Goal: Task Accomplishment & Management: Manage account settings

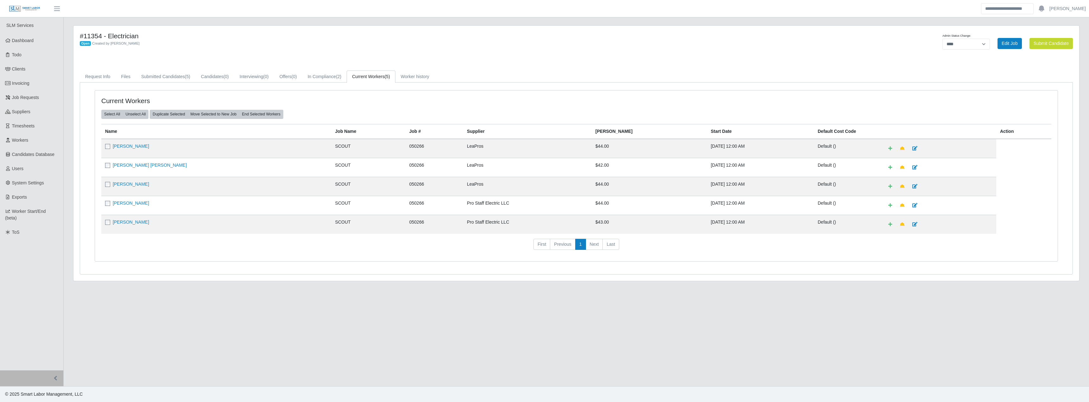
select select "****"
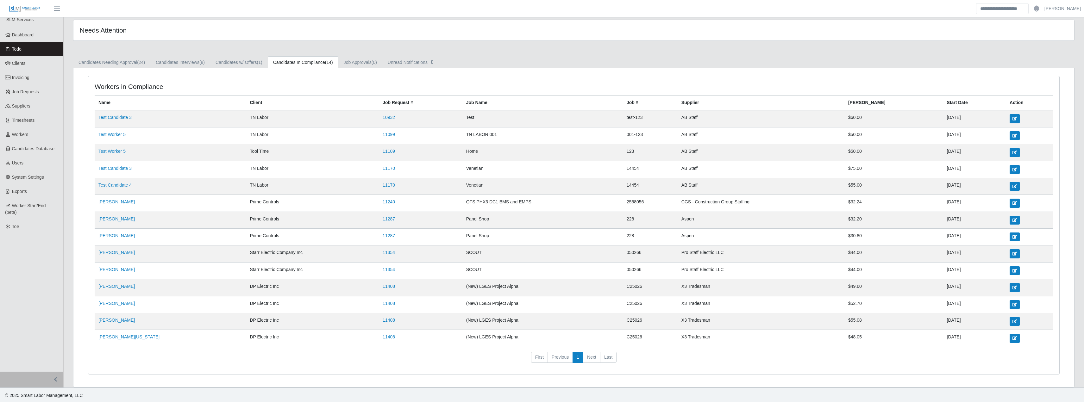
scroll to position [7, 0]
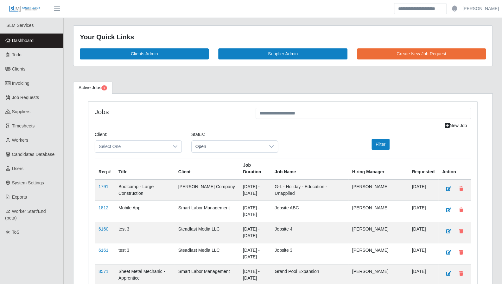
click at [35, 53] on link "Todo" at bounding box center [31, 55] width 63 height 14
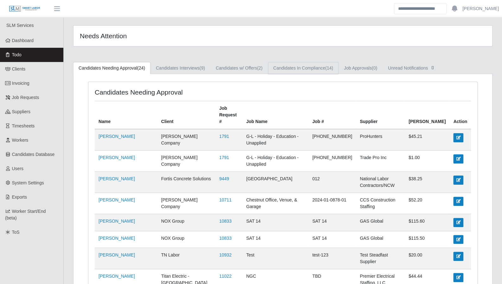
click at [286, 69] on link "Candidates In Compliance (14)" at bounding box center [303, 68] width 71 height 12
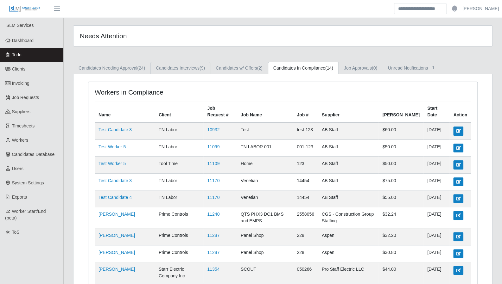
click at [179, 68] on link "Candidates Interviews (9)" at bounding box center [180, 68] width 60 height 12
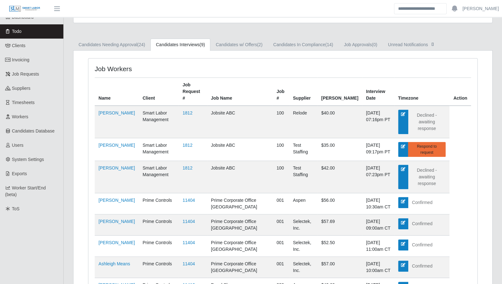
scroll to position [92, 0]
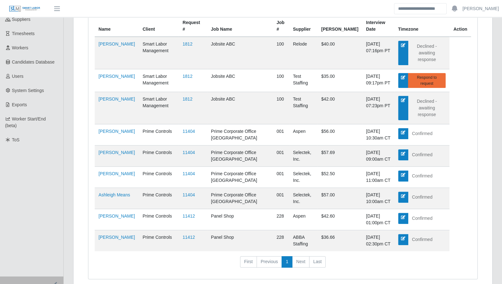
click at [194, 230] on td "11412" at bounding box center [193, 240] width 28 height 21
click at [191, 235] on link "11412" at bounding box center [188, 237] width 12 height 5
click at [192, 192] on link "11404" at bounding box center [188, 194] width 12 height 5
drag, startPoint x: 200, startPoint y: 214, endPoint x: 196, endPoint y: 203, distance: 11.6
click at [200, 230] on td "11412" at bounding box center [193, 240] width 28 height 21
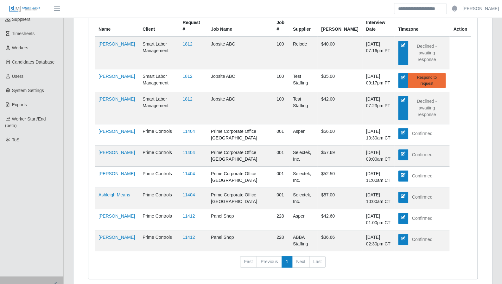
click at [195, 235] on link "11412" at bounding box center [188, 237] width 12 height 5
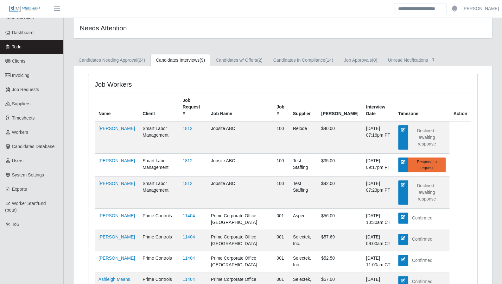
scroll to position [0, 0]
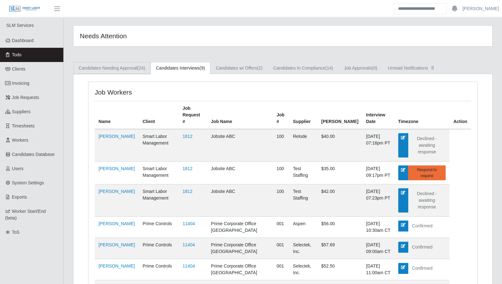
click at [137, 68] on link "Candidates Needing Approval (24)" at bounding box center [111, 68] width 77 height 12
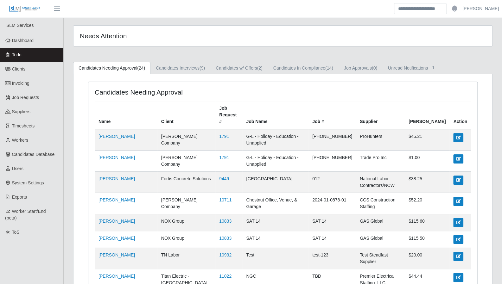
click at [19, 53] on span "Todo" at bounding box center [16, 54] width 9 height 5
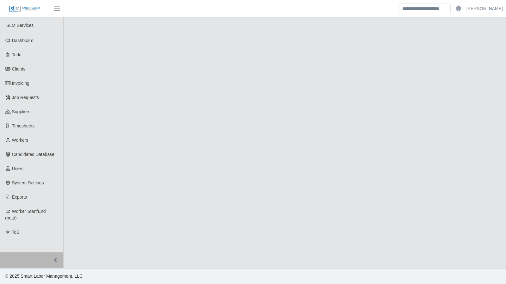
select select "****"
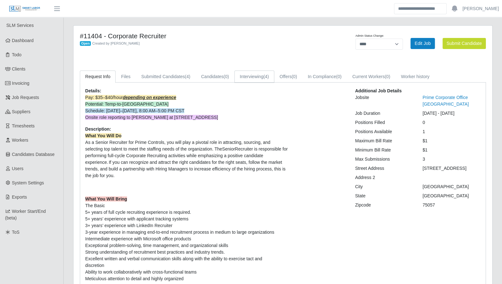
click at [255, 74] on link "Interviewing (4)" at bounding box center [254, 77] width 40 height 12
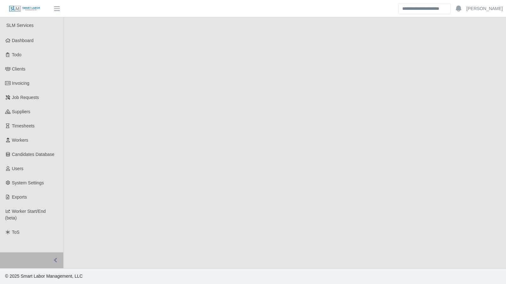
select select "****"
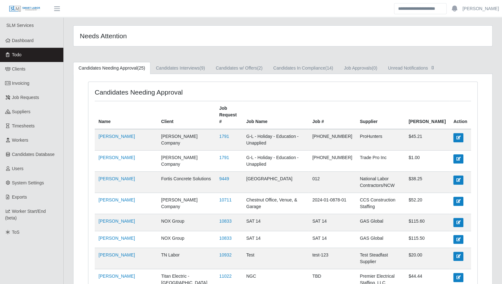
click at [20, 54] on span "Todo" at bounding box center [16, 54] width 9 height 5
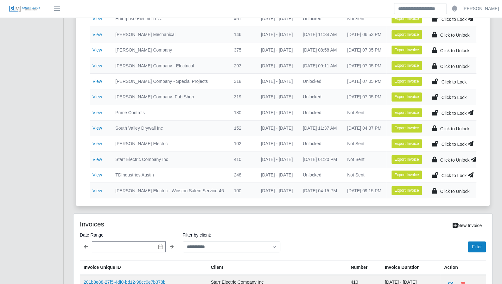
scroll to position [228, 0]
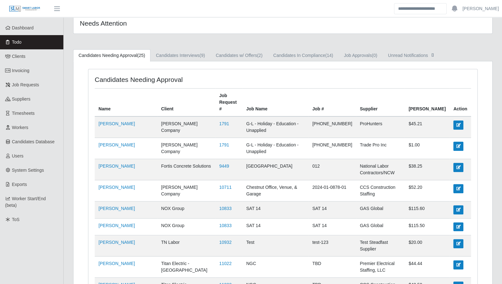
scroll to position [18, 0]
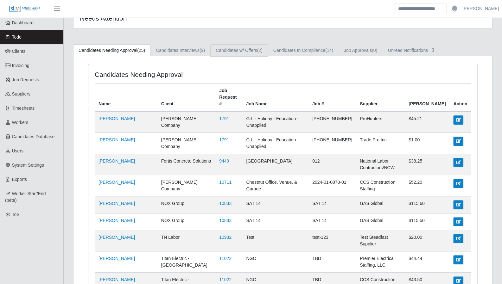
click at [243, 52] on link "Candidates w/ Offers (2)" at bounding box center [239, 50] width 58 height 12
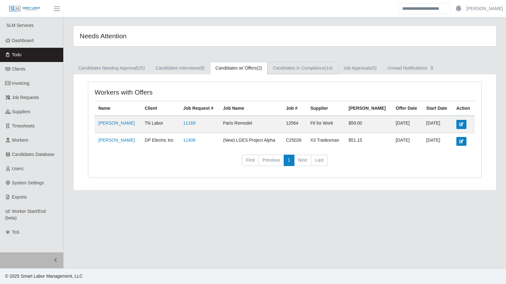
click at [289, 65] on link "Candidates In Compliance (14)" at bounding box center [303, 68] width 71 height 12
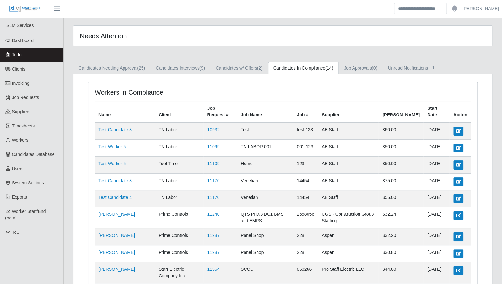
click at [29, 54] on link "Todo" at bounding box center [31, 55] width 63 height 14
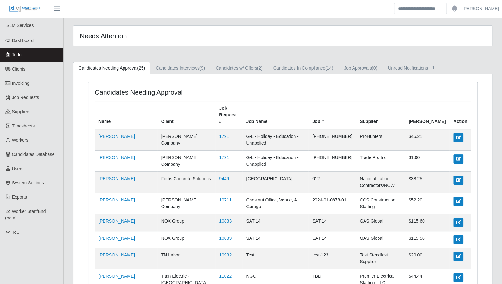
click at [28, 44] on link "Dashboard" at bounding box center [31, 41] width 63 height 14
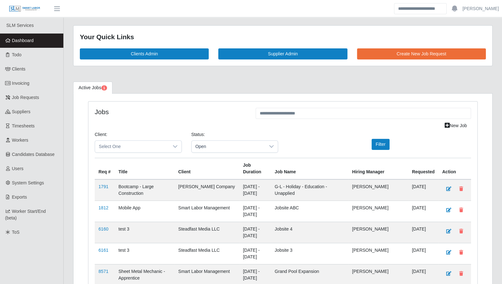
click at [219, 150] on span "Open" at bounding box center [229, 147] width 74 height 12
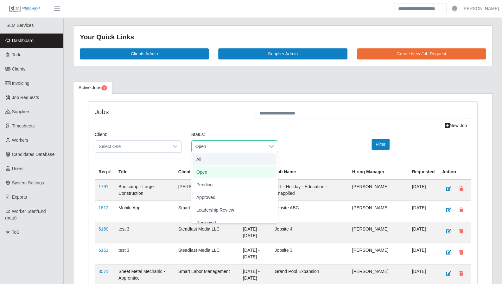
click at [204, 120] on div "New Job" at bounding box center [283, 125] width 386 height 11
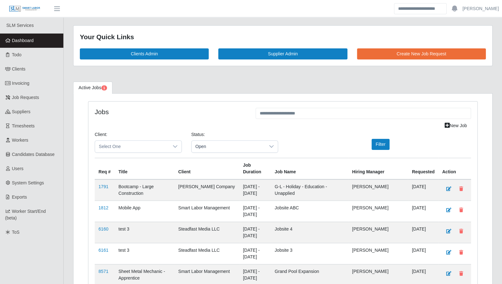
click at [208, 144] on span "Open" at bounding box center [229, 147] width 74 height 12
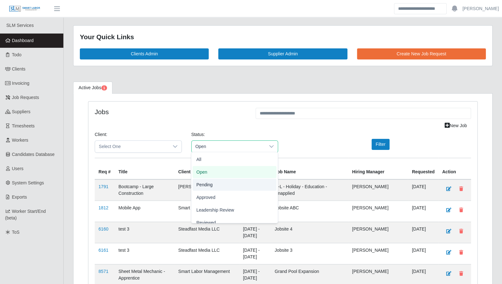
click at [198, 184] on span "Pending" at bounding box center [204, 184] width 16 height 7
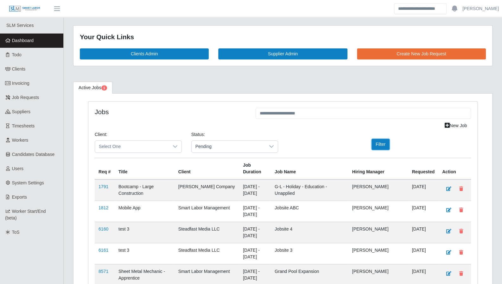
click at [379, 143] on button "Filter" at bounding box center [380, 144] width 18 height 11
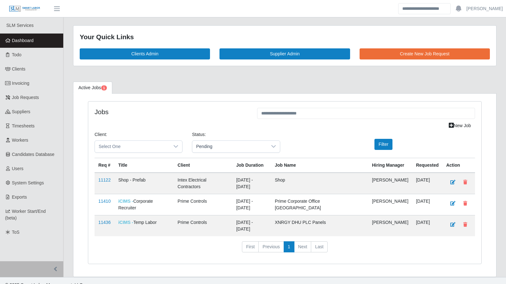
click at [104, 199] on link "11410" at bounding box center [104, 201] width 12 height 5
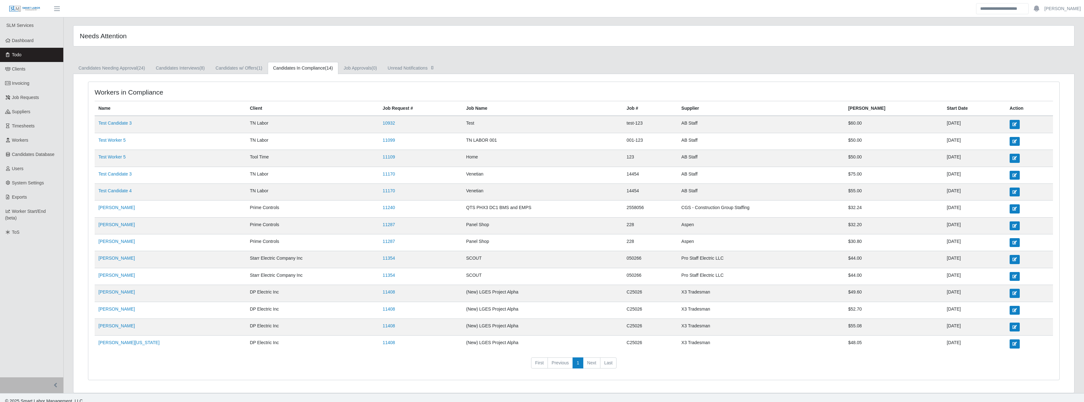
scroll to position [7, 0]
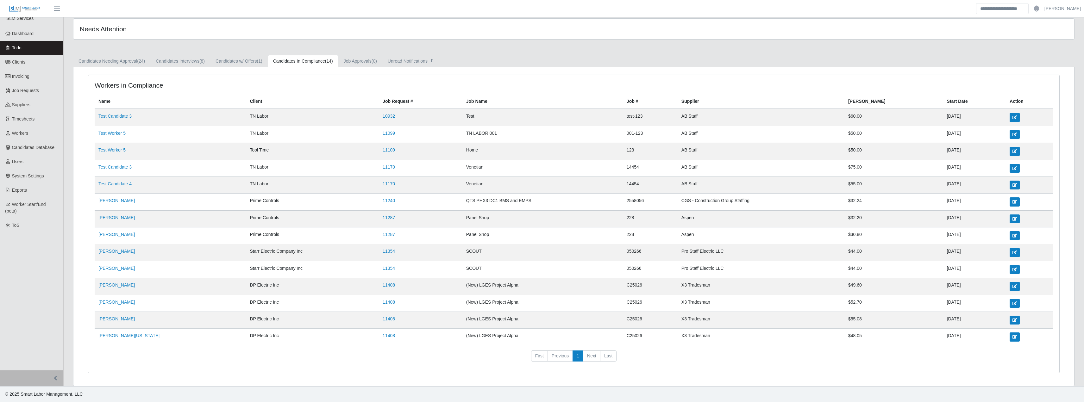
click at [35, 204] on span "Worker Start/End (beta)" at bounding box center [25, 208] width 41 height 12
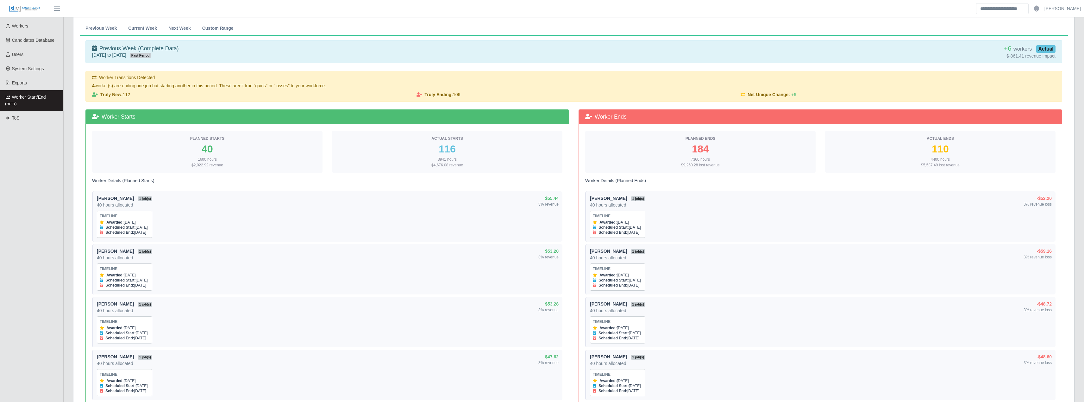
scroll to position [120, 0]
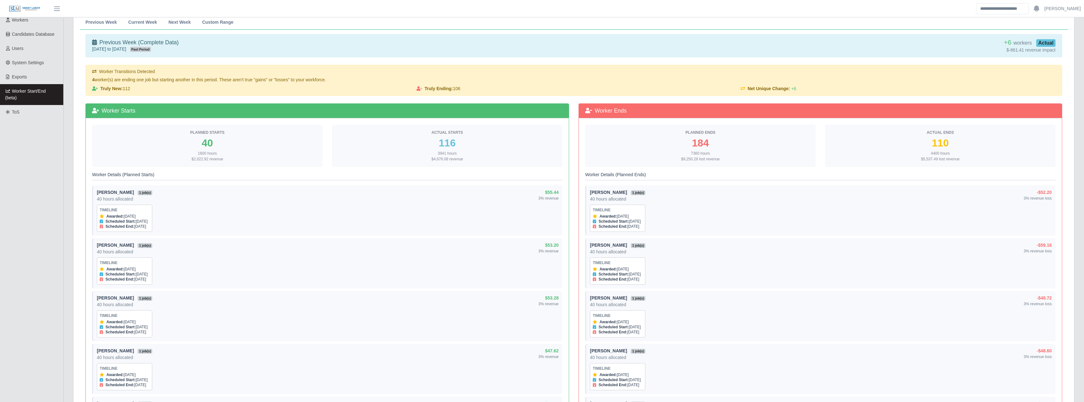
click at [143, 23] on span "Current Week" at bounding box center [142, 22] width 29 height 4
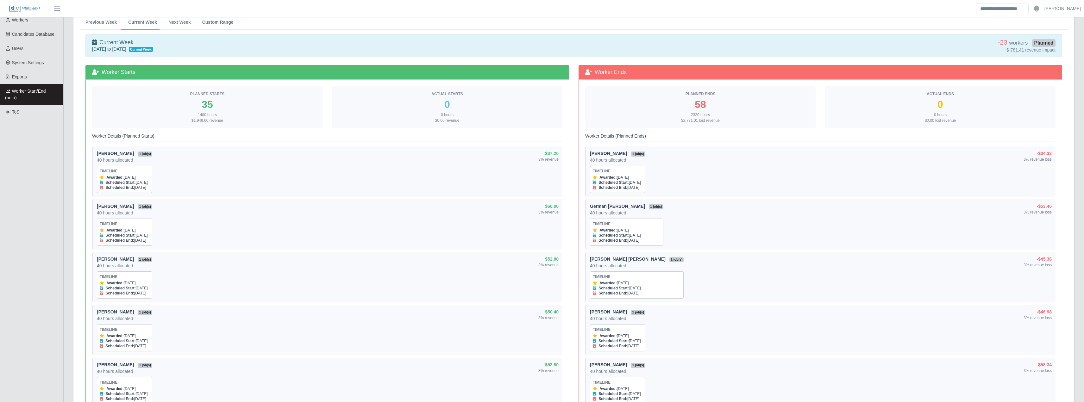
click at [100, 22] on span "Previous Week" at bounding box center [100, 22] width 31 height 4
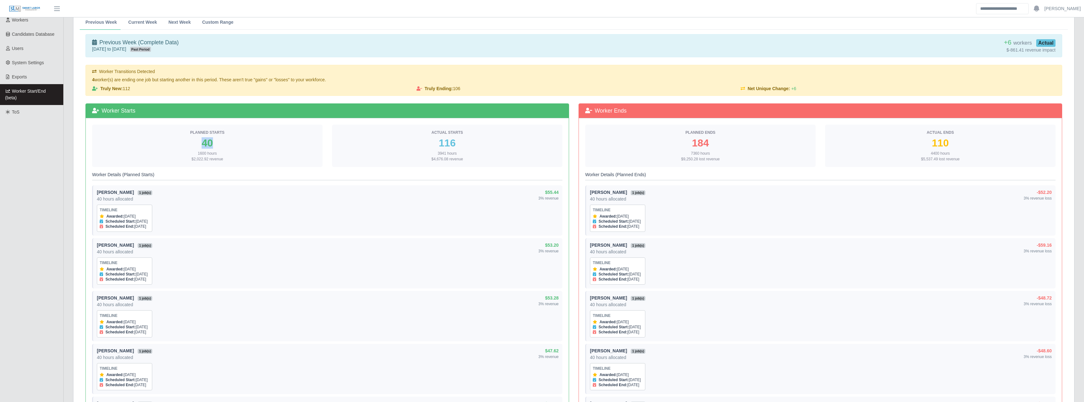
drag, startPoint x: 203, startPoint y: 145, endPoint x: 219, endPoint y: 145, distance: 16.8
click at [219, 145] on div "40" at bounding box center [207, 143] width 220 height 10
drag, startPoint x: 454, startPoint y: 144, endPoint x: 433, endPoint y: 146, distance: 21.3
click at [433, 146] on div "116" at bounding box center [447, 143] width 220 height 10
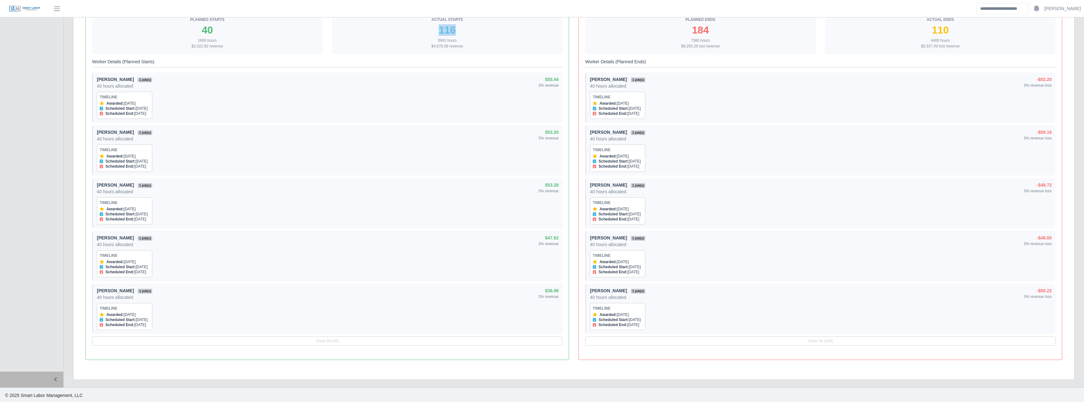
scroll to position [235, 0]
click at [346, 344] on button "Show All (40)" at bounding box center [327, 340] width 470 height 9
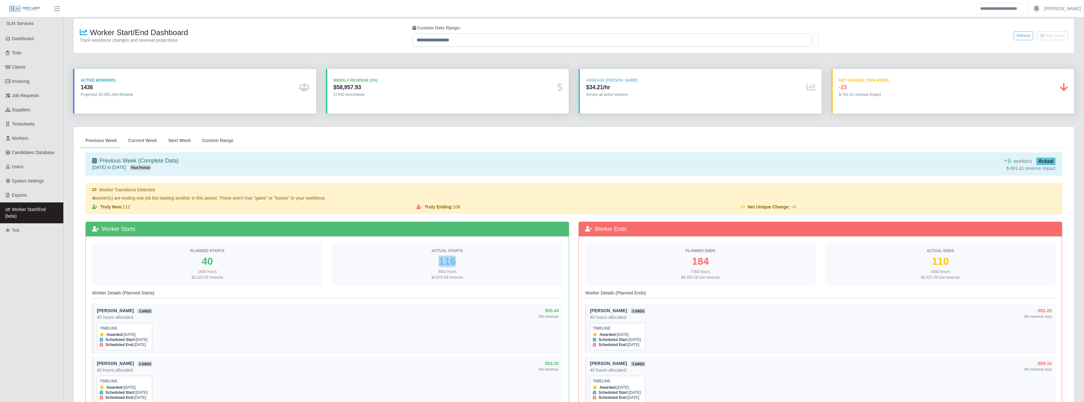
scroll to position [0, 0]
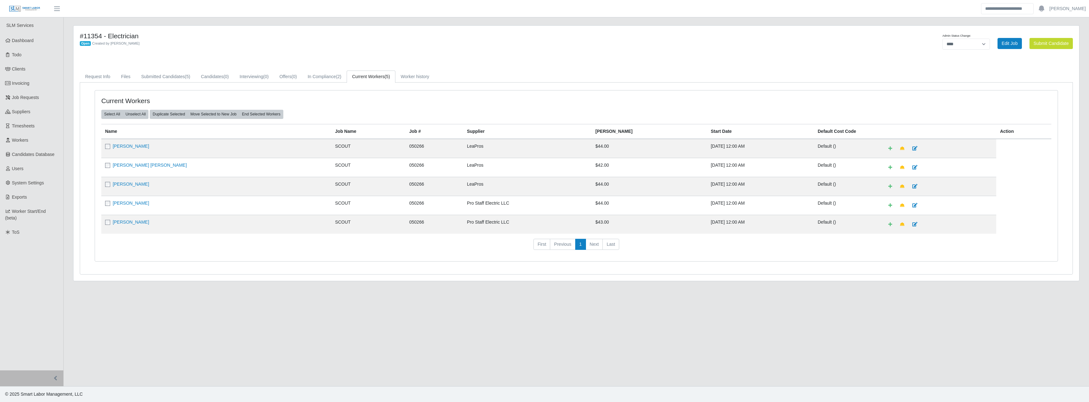
select select "****"
click at [35, 44] on link "Dashboard" at bounding box center [31, 41] width 63 height 14
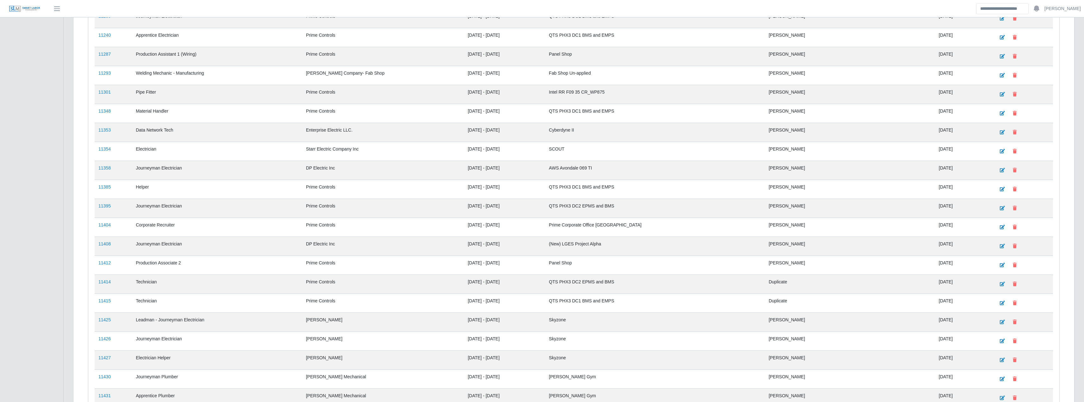
scroll to position [834, 0]
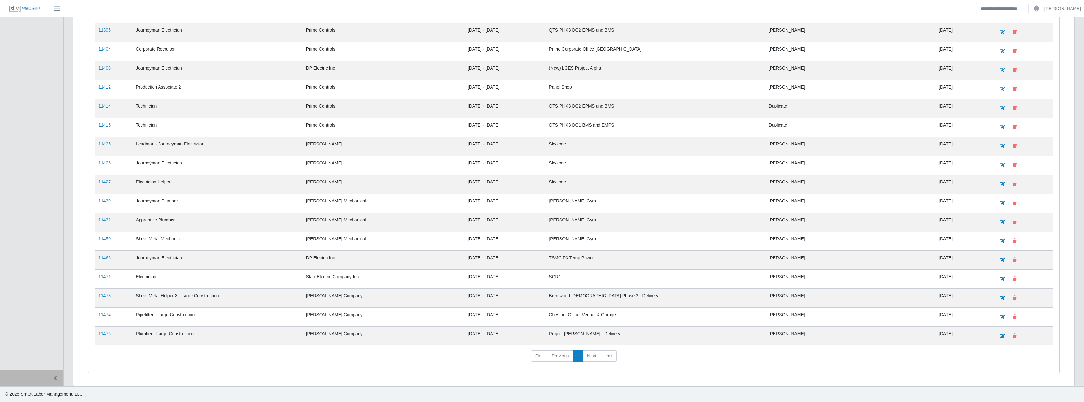
click at [101, 333] on link "11475" at bounding box center [104, 333] width 12 height 5
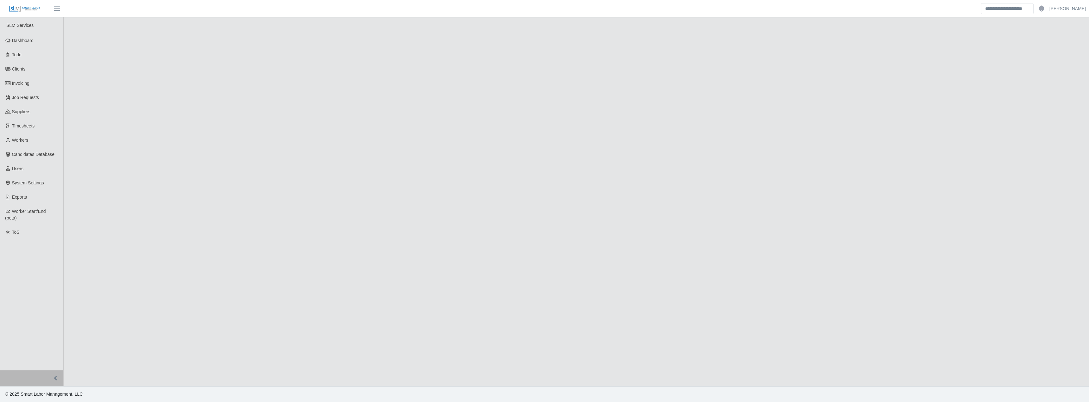
select select "****"
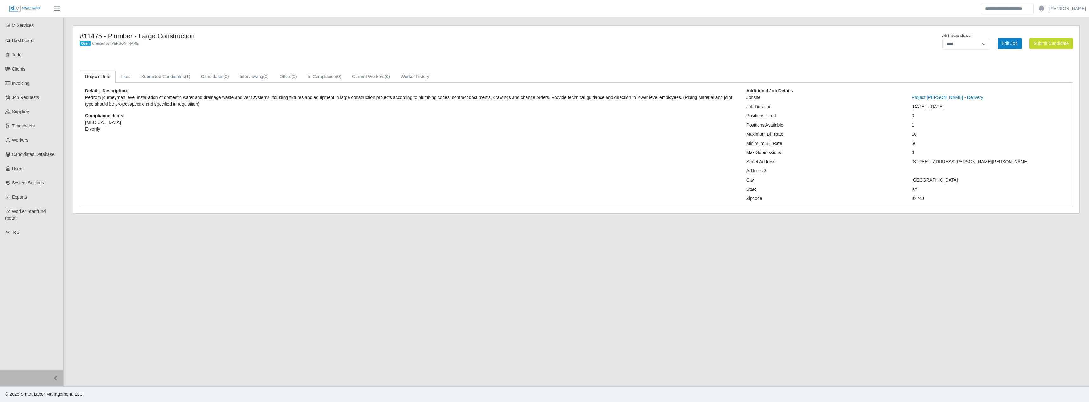
click at [12, 42] on span "Dashboard" at bounding box center [23, 40] width 22 height 5
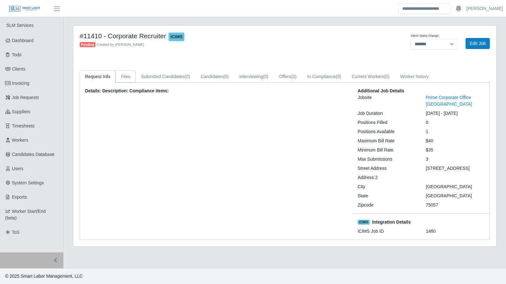
click at [126, 78] on link "Files" at bounding box center [126, 77] width 20 height 12
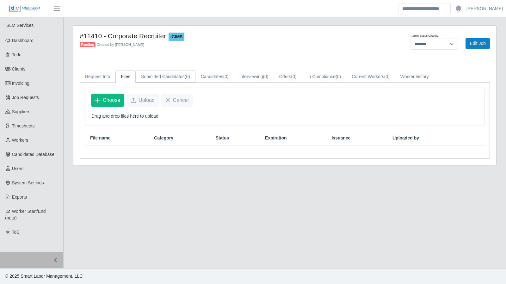
click at [162, 77] on link "Submitted Candidates (0)" at bounding box center [166, 77] width 60 height 12
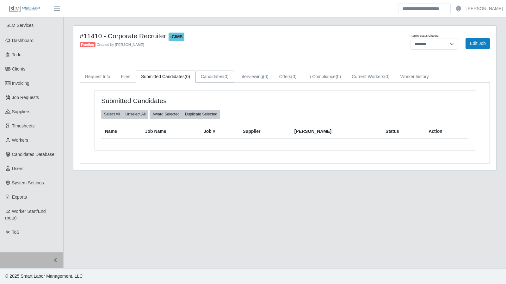
click at [206, 77] on link "Candidates (0)" at bounding box center [215, 77] width 39 height 12
click at [255, 75] on link "Interviewing (0)" at bounding box center [254, 77] width 40 height 12
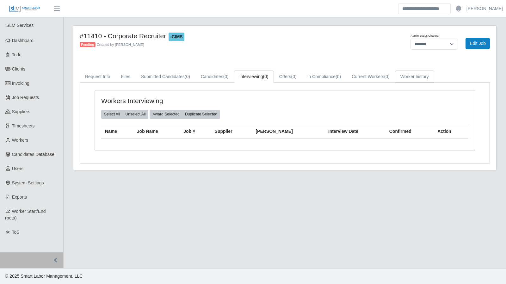
click at [401, 75] on link "Worker history" at bounding box center [414, 77] width 39 height 12
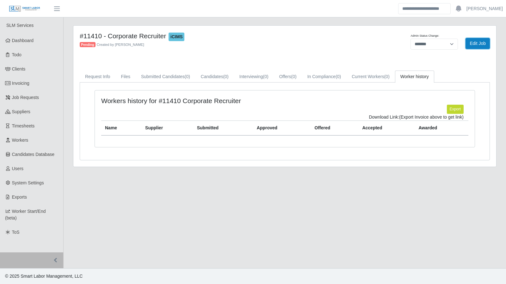
click at [469, 43] on link "Edit Job" at bounding box center [478, 43] width 24 height 11
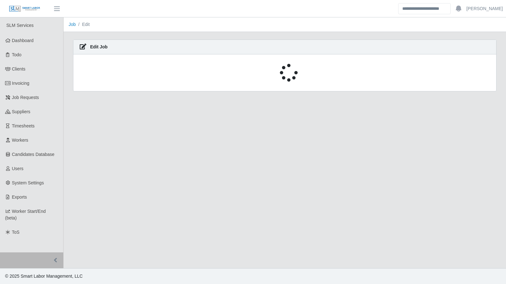
select select "****"
select select
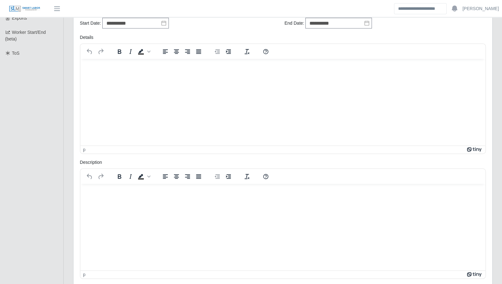
scroll to position [205, 0]
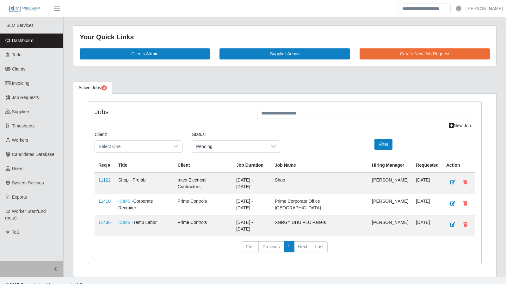
click at [101, 220] on link "11436" at bounding box center [104, 222] width 12 height 5
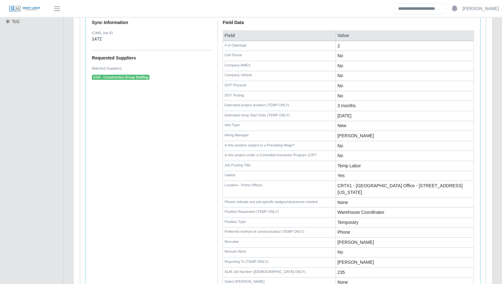
scroll to position [240, 0]
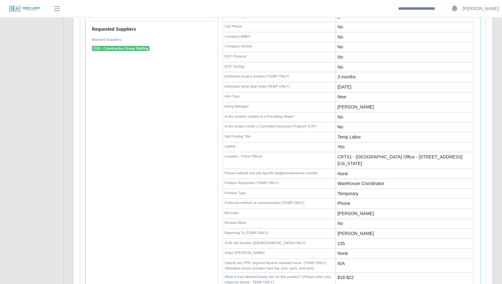
click at [352, 104] on td "[PERSON_NAME]" at bounding box center [405, 107] width 138 height 10
click at [349, 122] on td "No" at bounding box center [405, 127] width 138 height 10
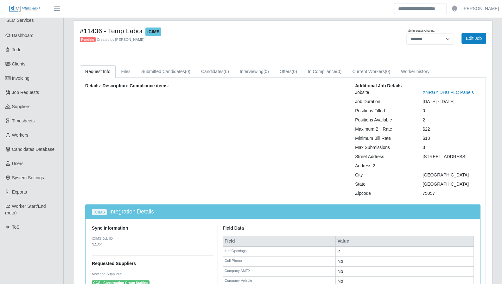
scroll to position [0, 0]
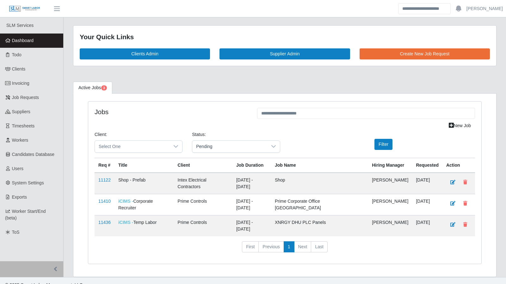
click at [106, 199] on link "11410" at bounding box center [104, 201] width 12 height 5
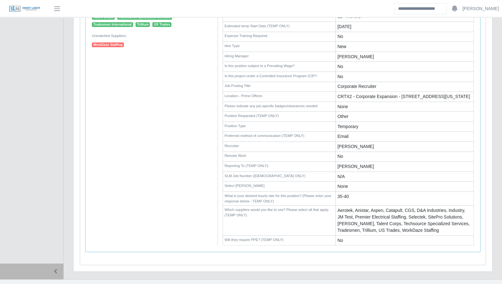
scroll to position [314, 0]
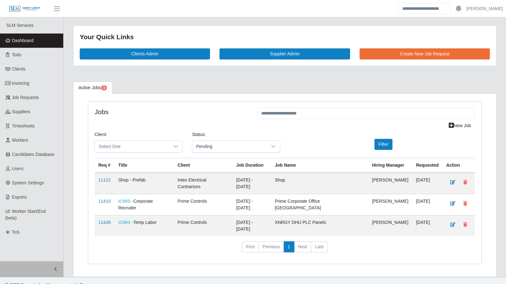
click at [105, 220] on link "11436" at bounding box center [104, 222] width 12 height 5
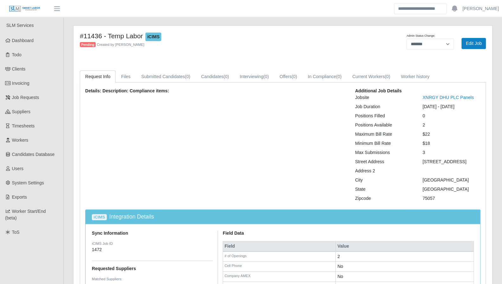
click at [26, 43] on span "Dashboard" at bounding box center [23, 40] width 22 height 5
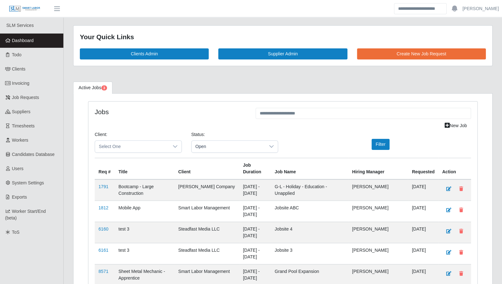
click at [37, 62] on link "Clients" at bounding box center [31, 69] width 63 height 14
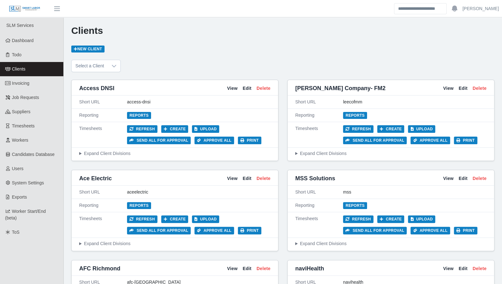
click at [30, 57] on link "Todo" at bounding box center [31, 55] width 63 height 14
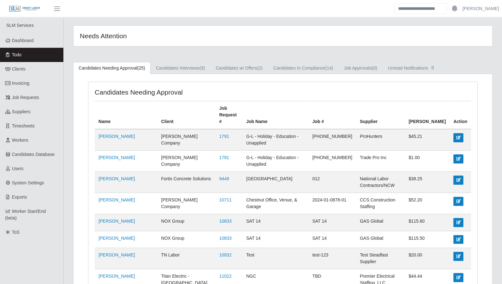
click at [23, 46] on link "Dashboard" at bounding box center [31, 41] width 63 height 14
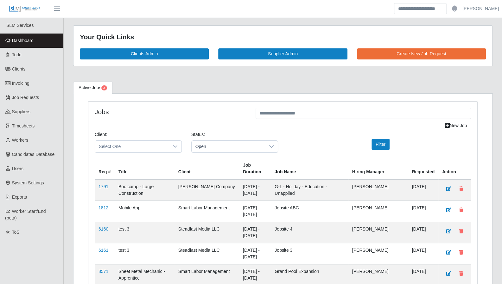
click at [215, 146] on span "Open" at bounding box center [229, 147] width 74 height 12
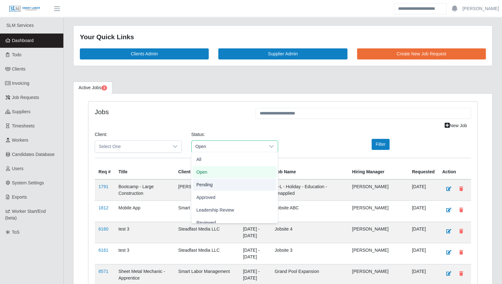
click at [221, 188] on li "Pending" at bounding box center [234, 185] width 84 height 12
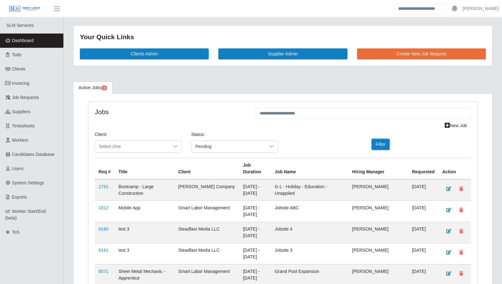
click at [376, 145] on button "Filter" at bounding box center [380, 144] width 18 height 11
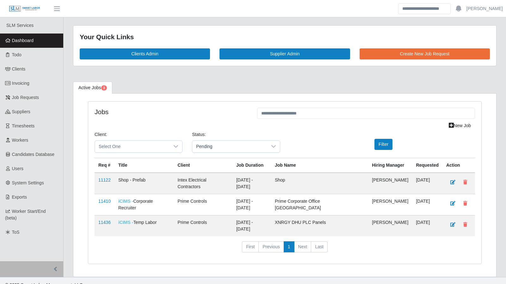
click at [99, 199] on link "11410" at bounding box center [104, 201] width 12 height 5
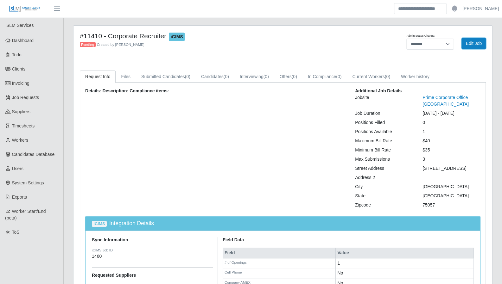
click at [467, 46] on link "Edit Job" at bounding box center [473, 43] width 24 height 11
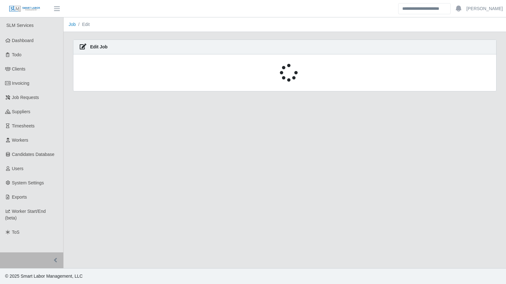
select select "****"
select select
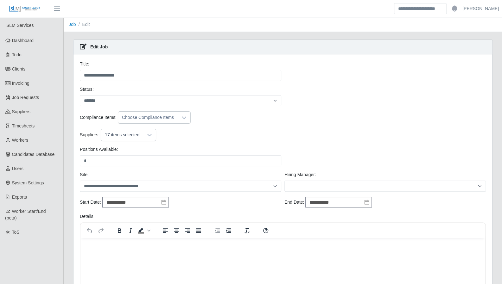
click at [149, 133] on icon at bounding box center [149, 135] width 5 height 5
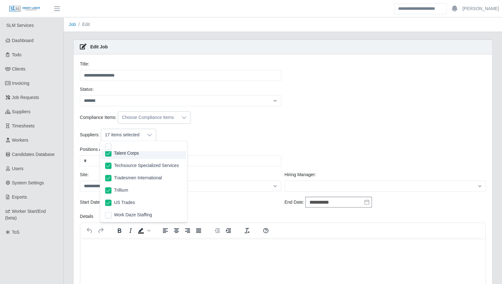
scroll to position [211, 0]
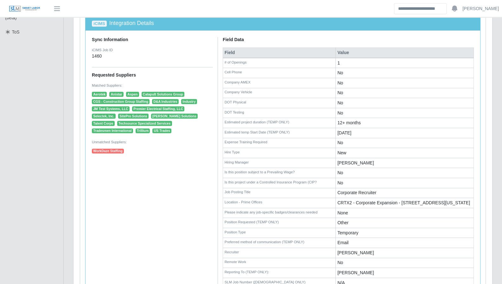
scroll to position [189, 0]
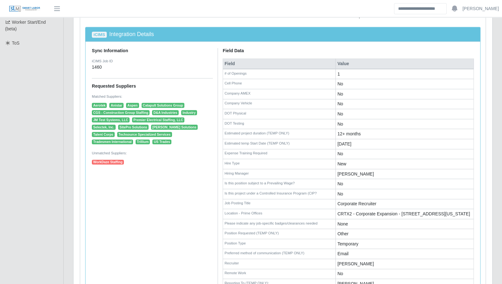
click at [364, 199] on td "Corporate Recruiter" at bounding box center [405, 204] width 138 height 10
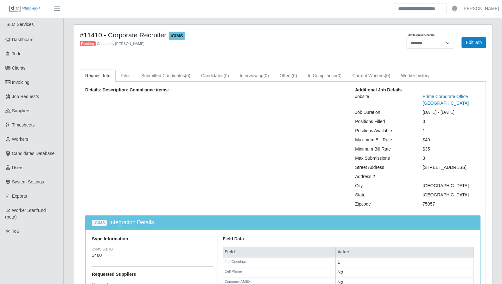
scroll to position [0, 0]
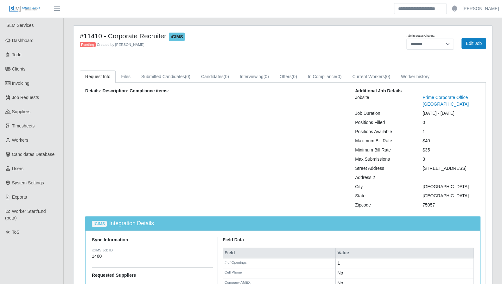
click at [32, 47] on link "Dashboard" at bounding box center [31, 41] width 63 height 14
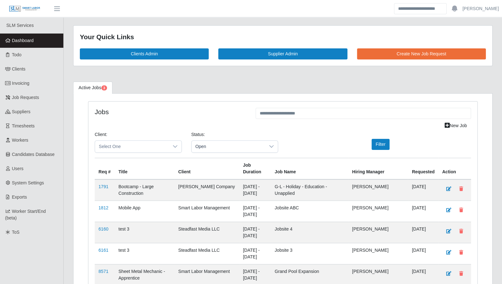
click at [27, 59] on link "Todo" at bounding box center [31, 55] width 63 height 14
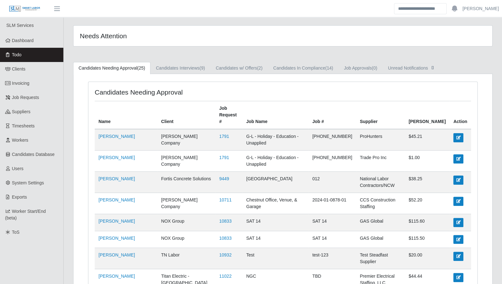
click at [22, 45] on link "Dashboard" at bounding box center [31, 41] width 63 height 14
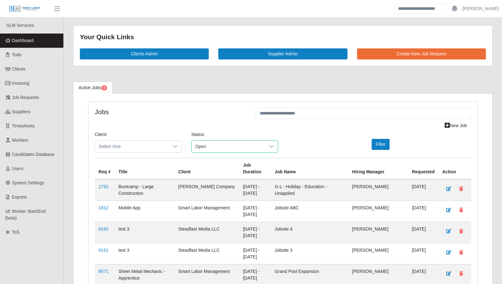
click at [212, 146] on span "Open" at bounding box center [229, 147] width 74 height 12
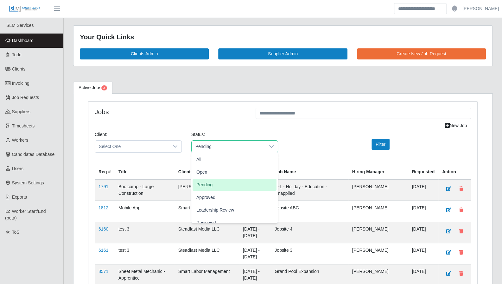
click at [213, 182] on li "Pending" at bounding box center [234, 185] width 84 height 12
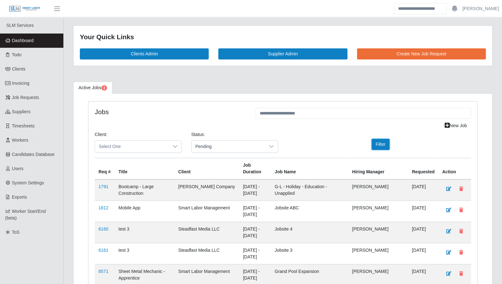
click at [379, 144] on button "Filter" at bounding box center [380, 144] width 18 height 11
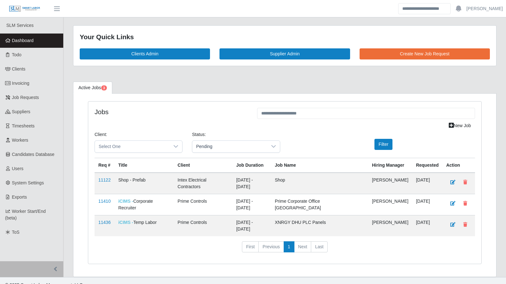
click at [108, 199] on link "11410" at bounding box center [104, 201] width 12 height 5
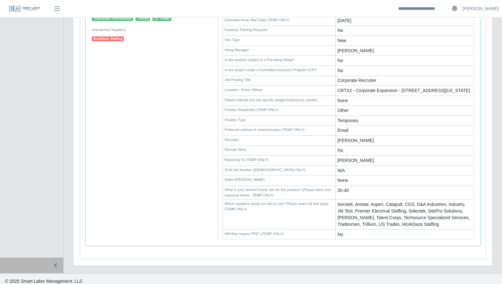
scroll to position [314, 0]
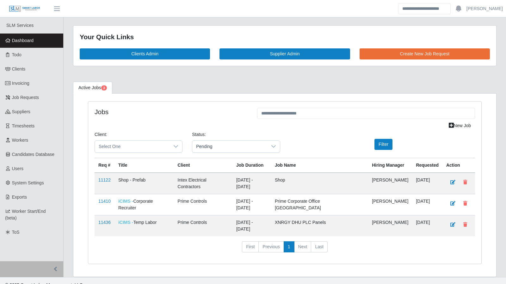
drag, startPoint x: 104, startPoint y: 217, endPoint x: 101, endPoint y: 215, distance: 3.3
click at [101, 220] on link "11436" at bounding box center [104, 222] width 12 height 5
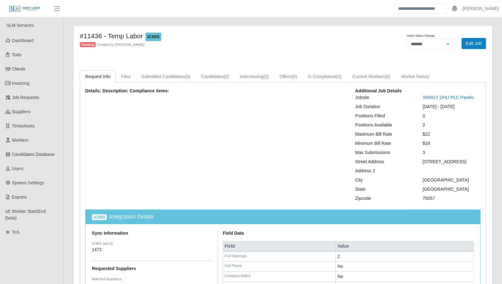
drag, startPoint x: 23, startPoint y: 44, endPoint x: 9, endPoint y: 46, distance: 14.0
click at [23, 44] on link "Dashboard" at bounding box center [31, 41] width 63 height 14
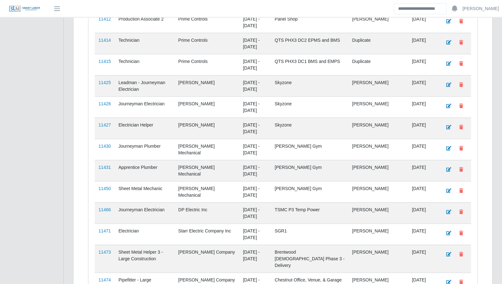
scroll to position [1062, 0]
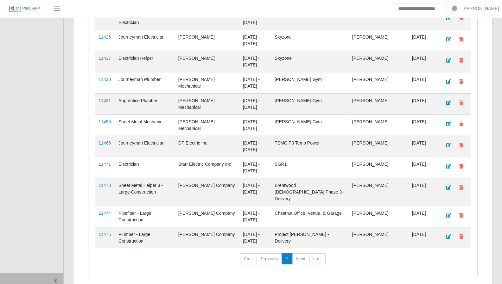
drag, startPoint x: 493, startPoint y: 167, endPoint x: 452, endPoint y: 173, distance: 40.9
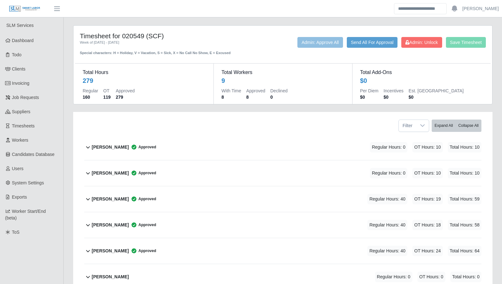
scroll to position [116, 0]
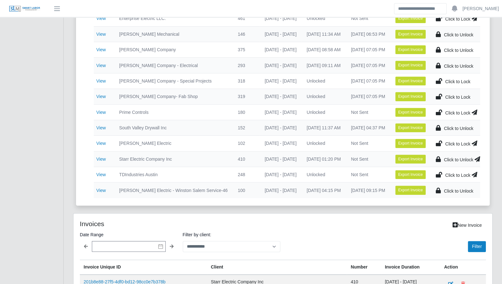
scroll to position [0, 4]
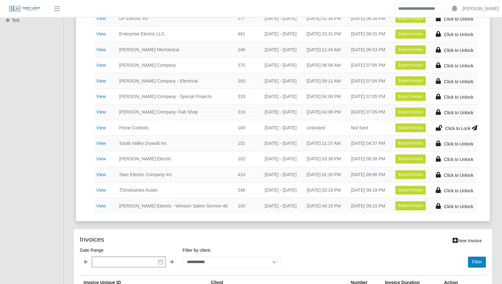
scroll to position [213, 0]
